Goal: Information Seeking & Learning: Understand process/instructions

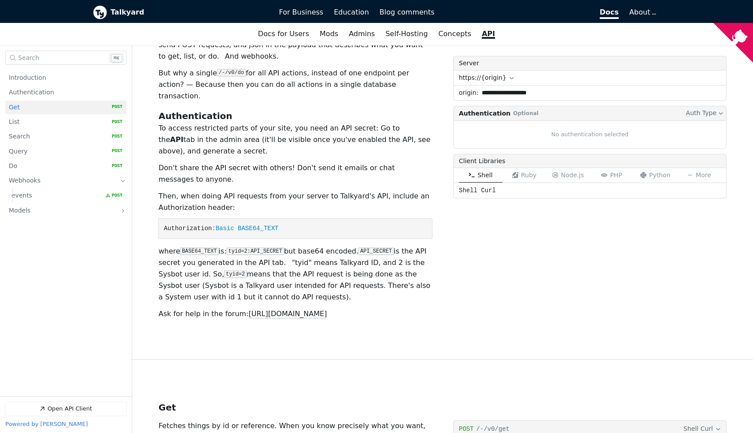
scroll to position [167, 0]
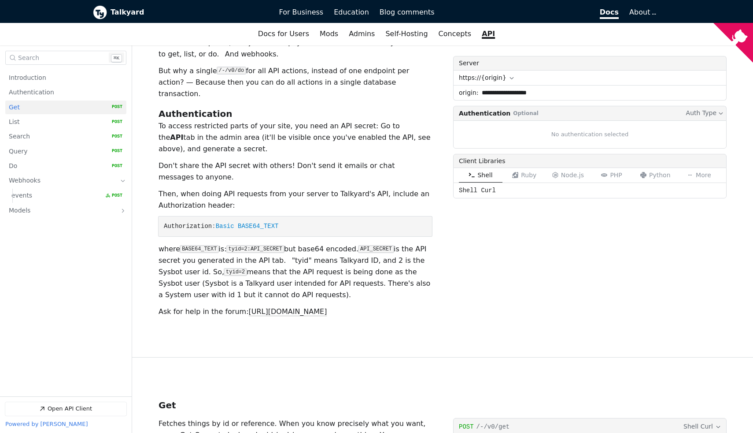
click at [13, 107] on span "Get" at bounding box center [14, 107] width 11 height 8
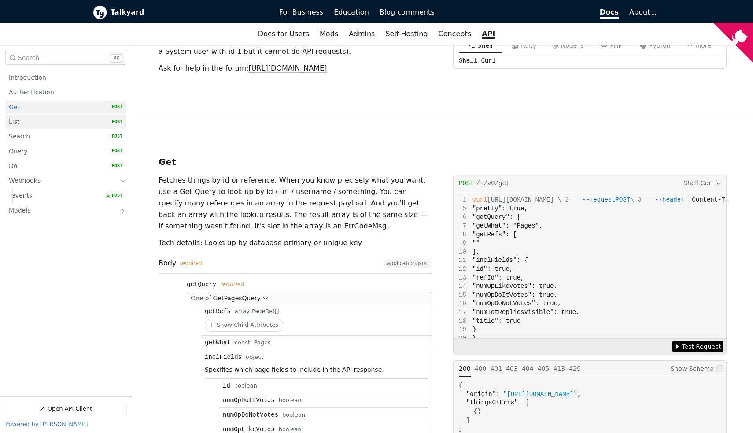
click at [15, 122] on span "List" at bounding box center [14, 122] width 11 height 8
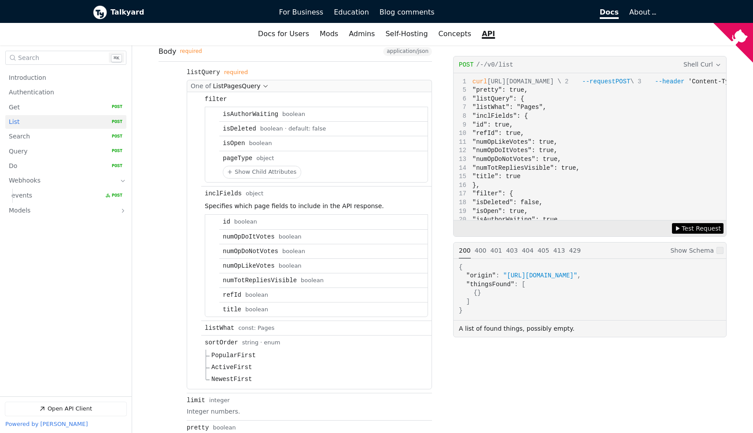
scroll to position [1254, 0]
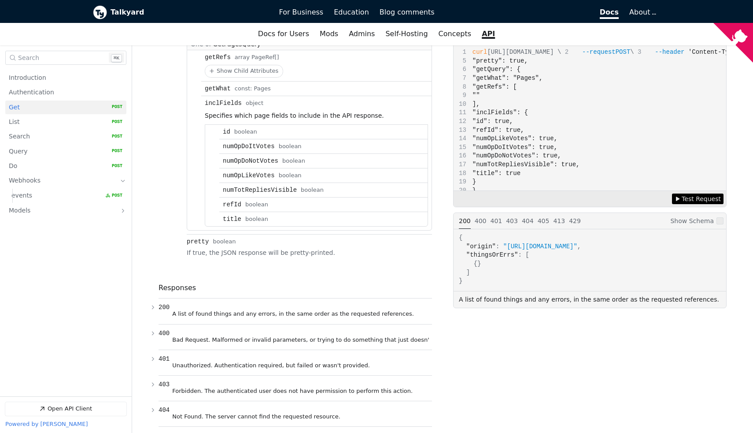
scroll to position [579, 0]
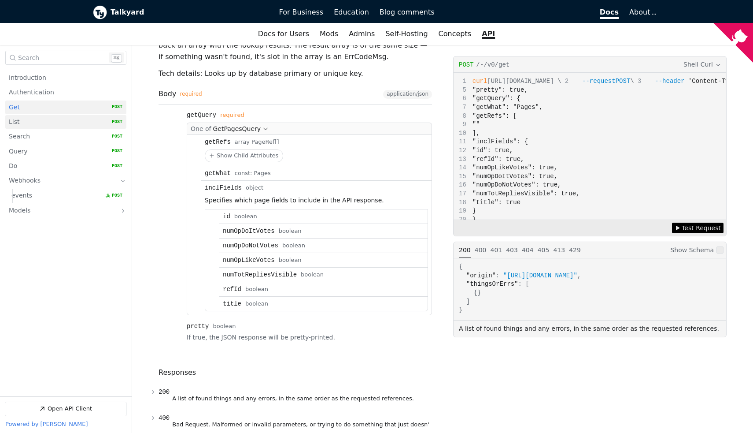
click at [17, 126] on span "List" at bounding box center [14, 122] width 11 height 8
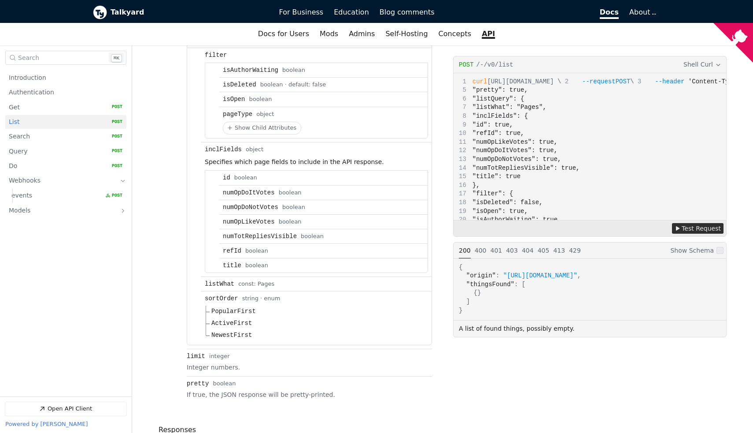
click at [706, 226] on span "Test Request" at bounding box center [701, 228] width 39 height 10
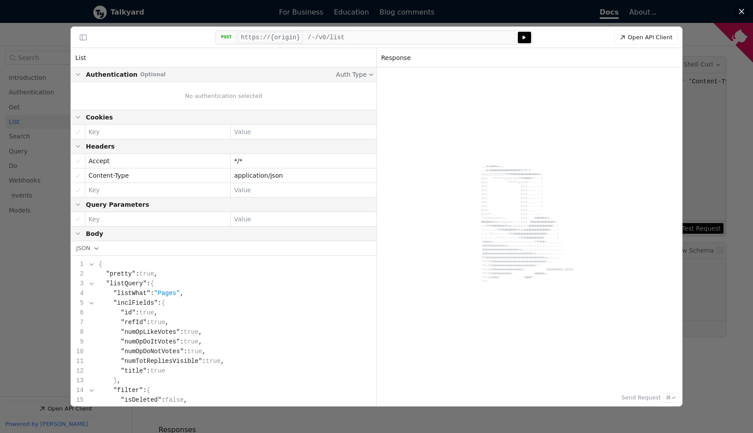
click at [289, 38] on button "Server: https://{origin}" at bounding box center [270, 37] width 65 height 11
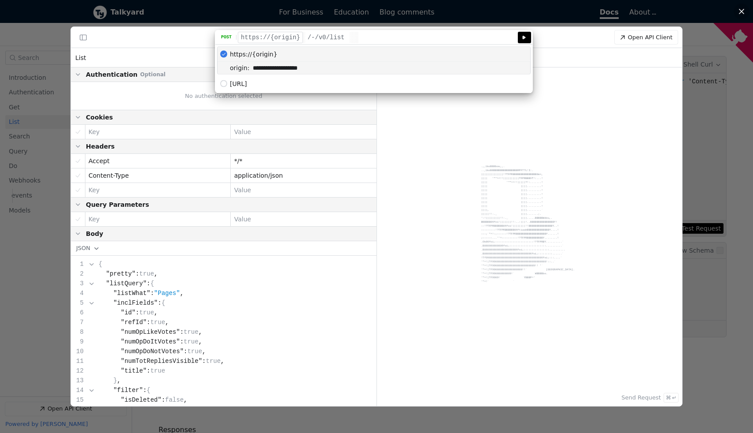
click at [283, 34] on button "Server: https://{origin}" at bounding box center [270, 37] width 65 height 11
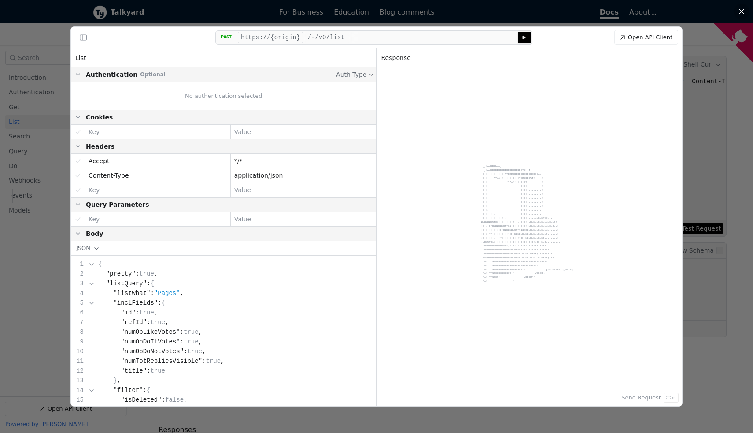
click at [228, 38] on div "POST" at bounding box center [227, 37] width 20 height 5
click at [256, 37] on button "Server: https://{origin}" at bounding box center [270, 37] width 65 height 11
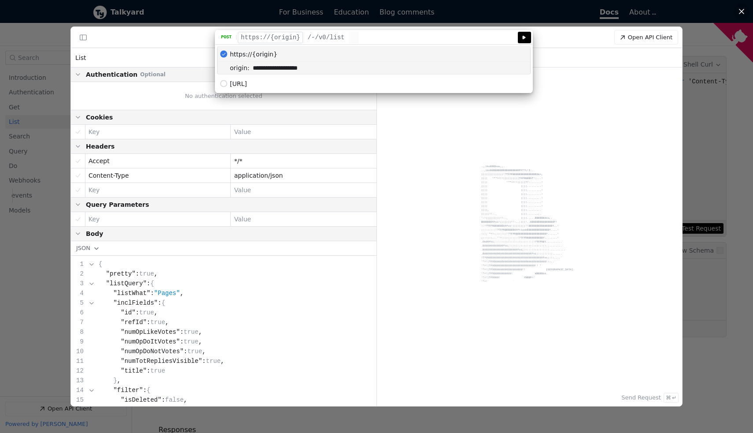
click at [256, 37] on button "Server: https://{origin}" at bounding box center [270, 37] width 65 height 11
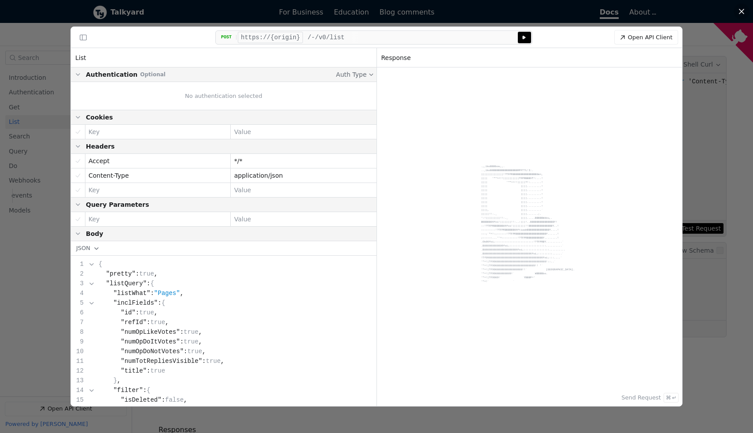
click at [256, 37] on button "Server: https://{origin}" at bounding box center [270, 37] width 65 height 11
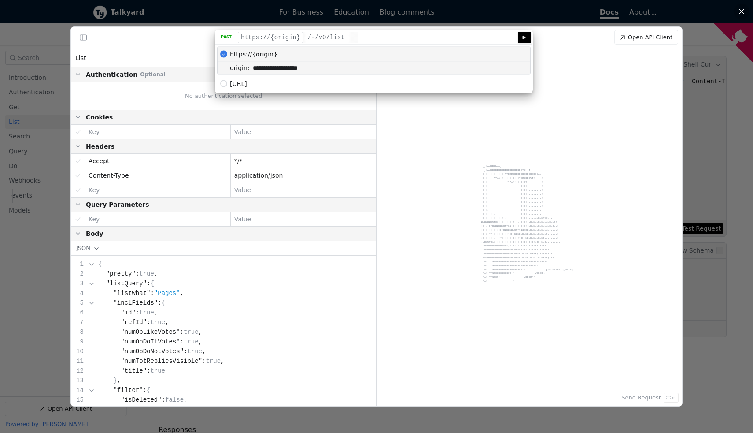
click at [148, 44] on div "**********" at bounding box center [376, 37] width 611 height 21
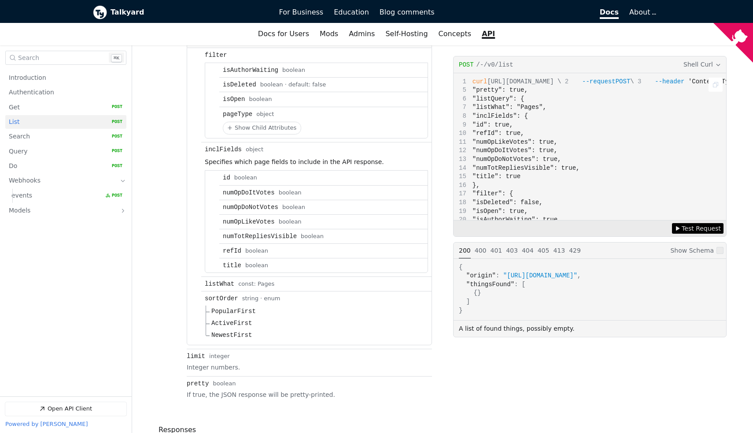
drag, startPoint x: 491, startPoint y: 81, endPoint x: 631, endPoint y: 80, distance: 140.1
click at [561, 80] on span "curl [URL][DOMAIN_NAME] \" at bounding box center [510, 81] width 102 height 7
copy span "[URL][DOMAIN_NAME]"
click at [612, 115] on div "curl [URL][DOMAIN_NAME] \ --request POST \ --header 'Content-Type: application/…" at bounding box center [590, 146] width 273 height 147
click at [703, 63] on span "Shell Curl" at bounding box center [699, 64] width 30 height 10
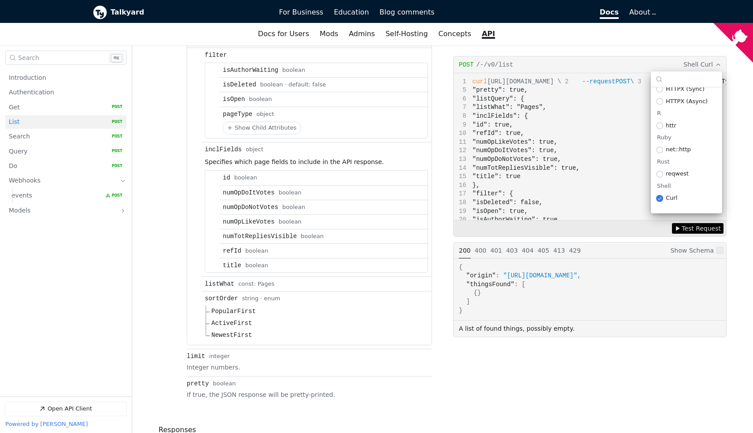
scroll to position [591, 0]
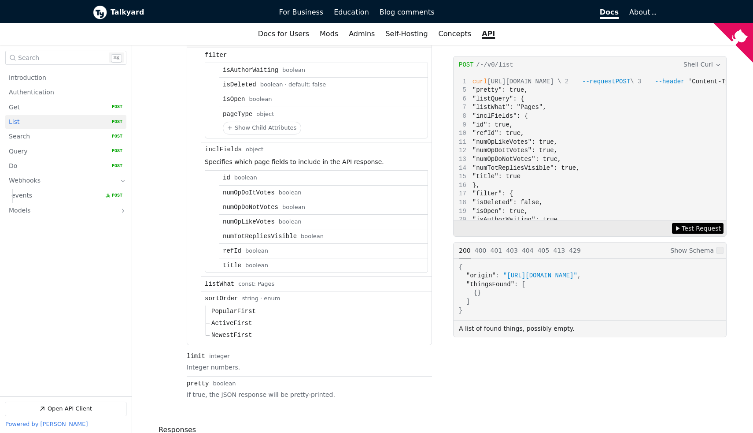
click at [653, 226] on div "Test Request (post /-/v0/list)" at bounding box center [590, 228] width 273 height 16
click at [715, 86] on icon "Copy" at bounding box center [715, 84] width 7 height 7
click at [679, 230] on icon "Open API Documentation for Talkyard API Documentation" at bounding box center [677, 228] width 5 height 5
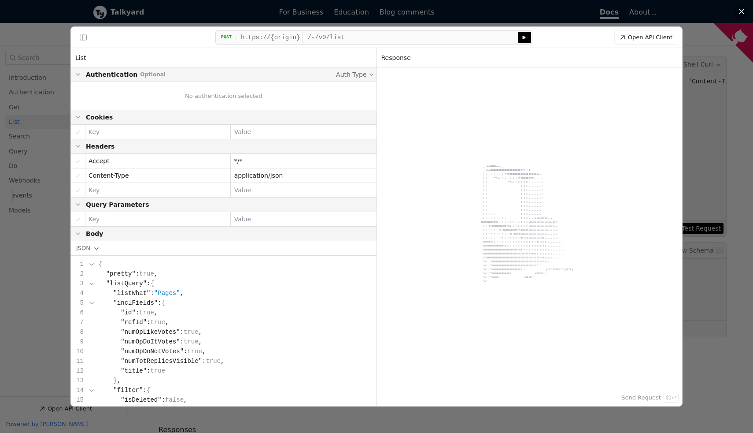
click at [523, 36] on icon "API Client" at bounding box center [524, 37] width 3 height 3
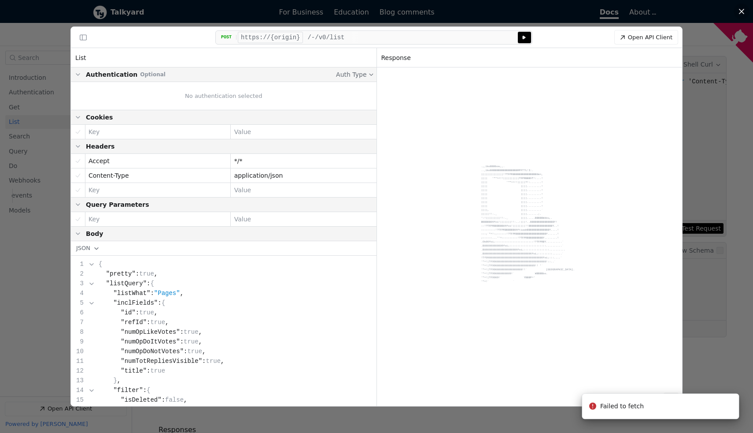
click at [327, 37] on span "/-/v0/list" at bounding box center [325, 37] width 37 height 7
click at [255, 31] on div "POST Server: https://{origin} /-/v0/list Send Send post request to https://{ori…" at bounding box center [373, 37] width 317 height 14
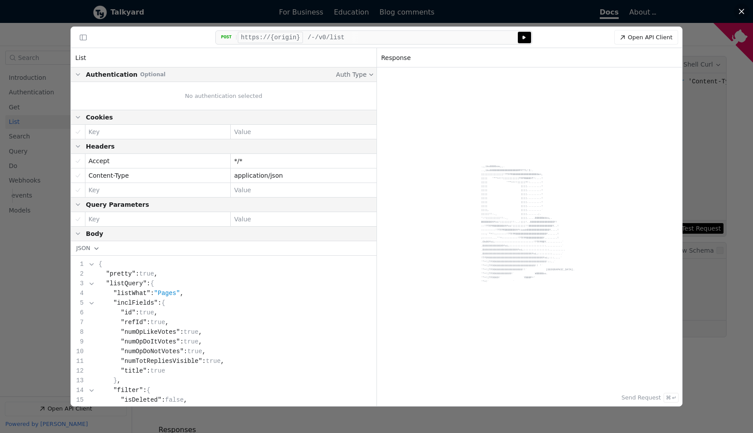
click at [252, 39] on button "Server: https://{origin}" at bounding box center [270, 37] width 65 height 11
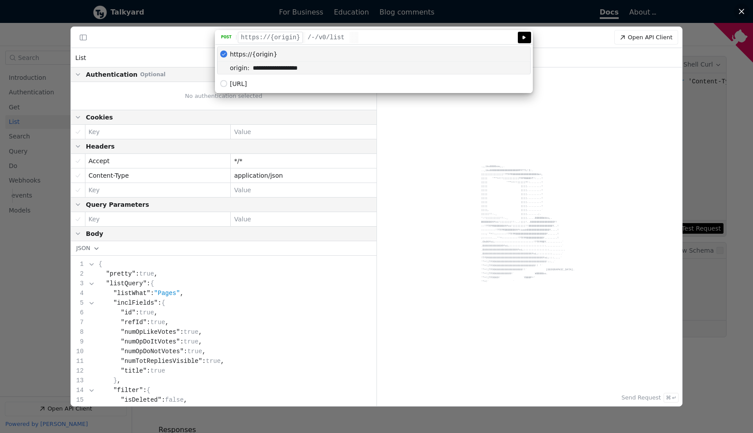
click at [247, 87] on span "[URL]" at bounding box center [238, 83] width 17 height 7
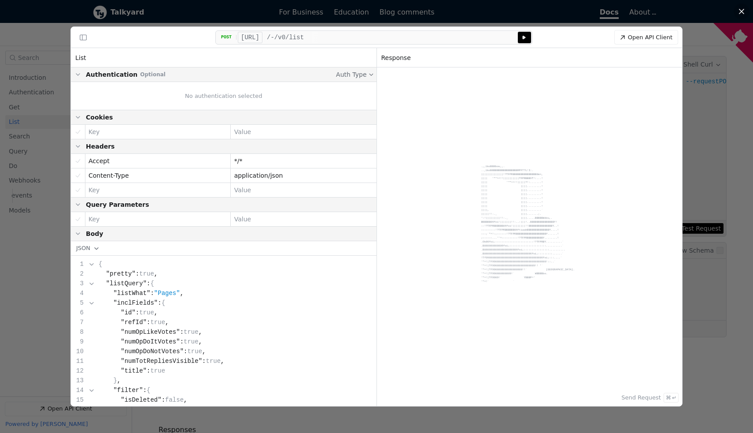
click at [521, 34] on button "Send Send post request to [URL]" at bounding box center [524, 37] width 13 height 11
click at [749, 122] on div at bounding box center [376, 216] width 753 height 433
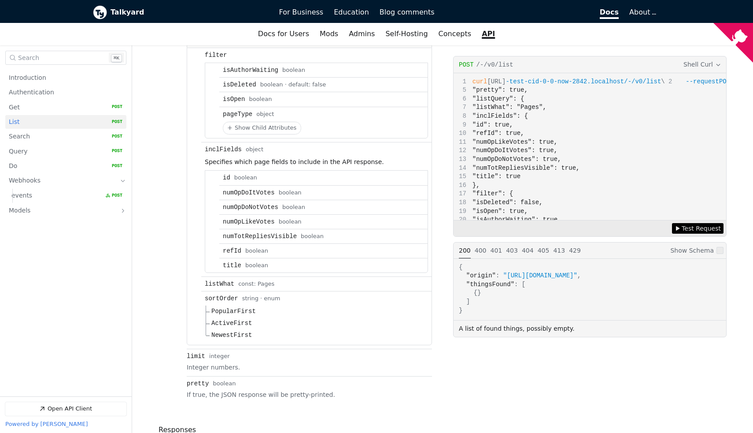
click at [485, 31] on link "API" at bounding box center [489, 33] width 24 height 15
